Goal: Information Seeking & Learning: Learn about a topic

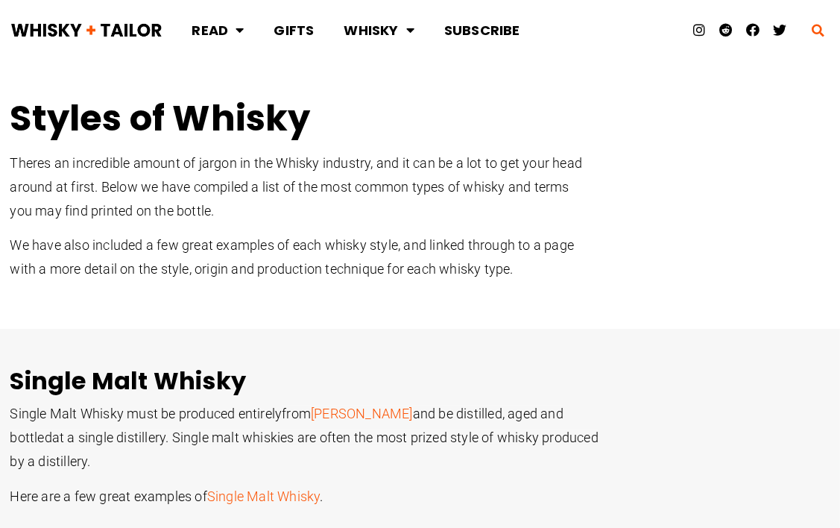
click at [812, 27] on icon at bounding box center [818, 30] width 22 height 22
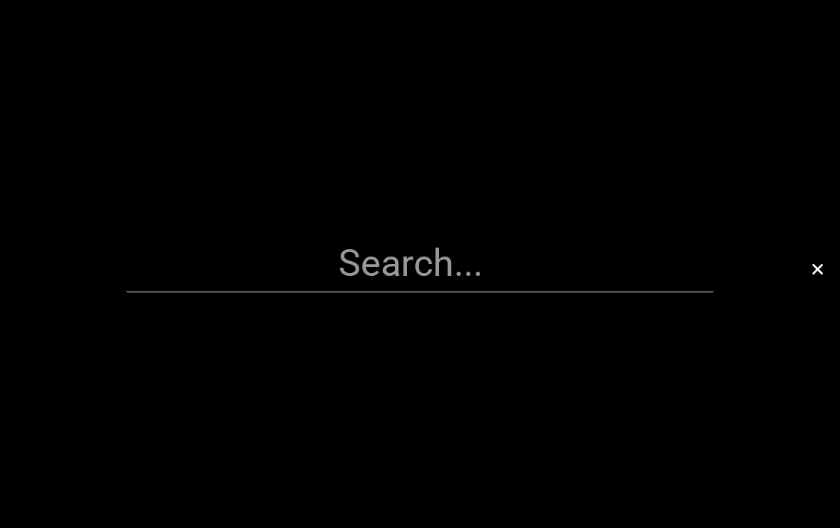
click at [477, 271] on input "search" at bounding box center [420, 264] width 588 height 57
click at [355, 269] on input "search" at bounding box center [420, 264] width 588 height 57
click at [357, 271] on input "search" at bounding box center [420, 264] width 588 height 57
type input "s"
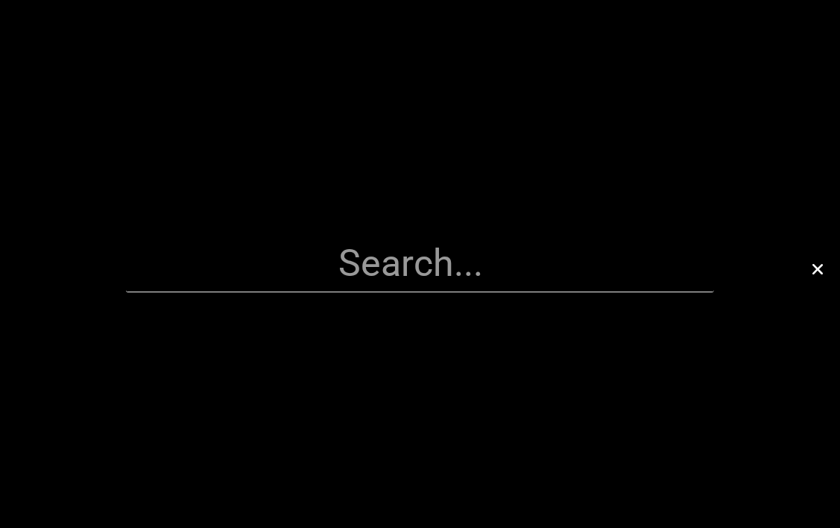
type input "t"
type input "d"
type input "ㅇ"
click at [466, 271] on input "search" at bounding box center [420, 264] width 588 height 57
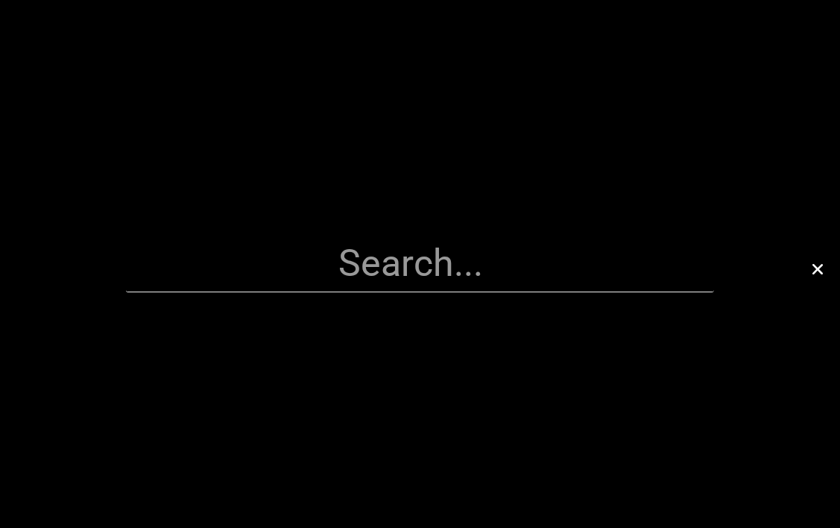
type input "ㄷ"
click at [466, 271] on input "search" at bounding box center [420, 264] width 588 height 57
drag, startPoint x: 552, startPoint y: 285, endPoint x: 581, endPoint y: 414, distance: 132.3
click at [528, 367] on div "Close" at bounding box center [420, 264] width 840 height 528
